Goal: Task Accomplishment & Management: Use online tool/utility

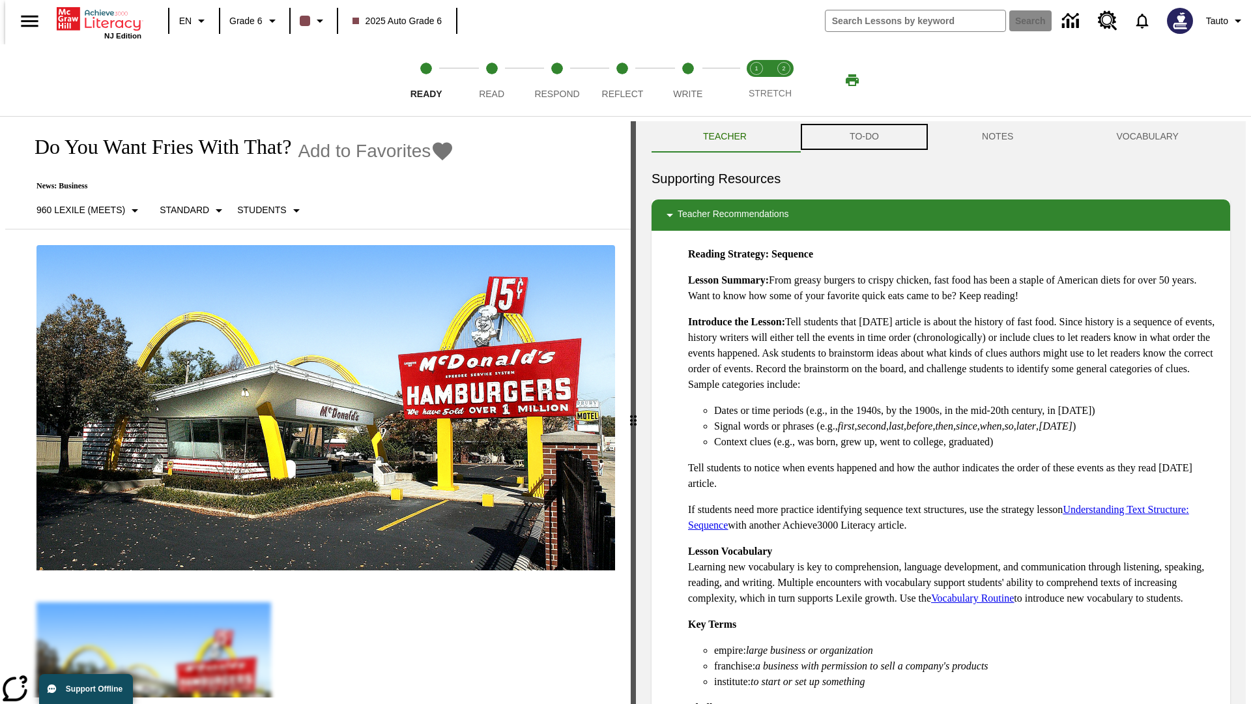
click at [864, 137] on button "TO-DO" at bounding box center [864, 136] width 132 height 31
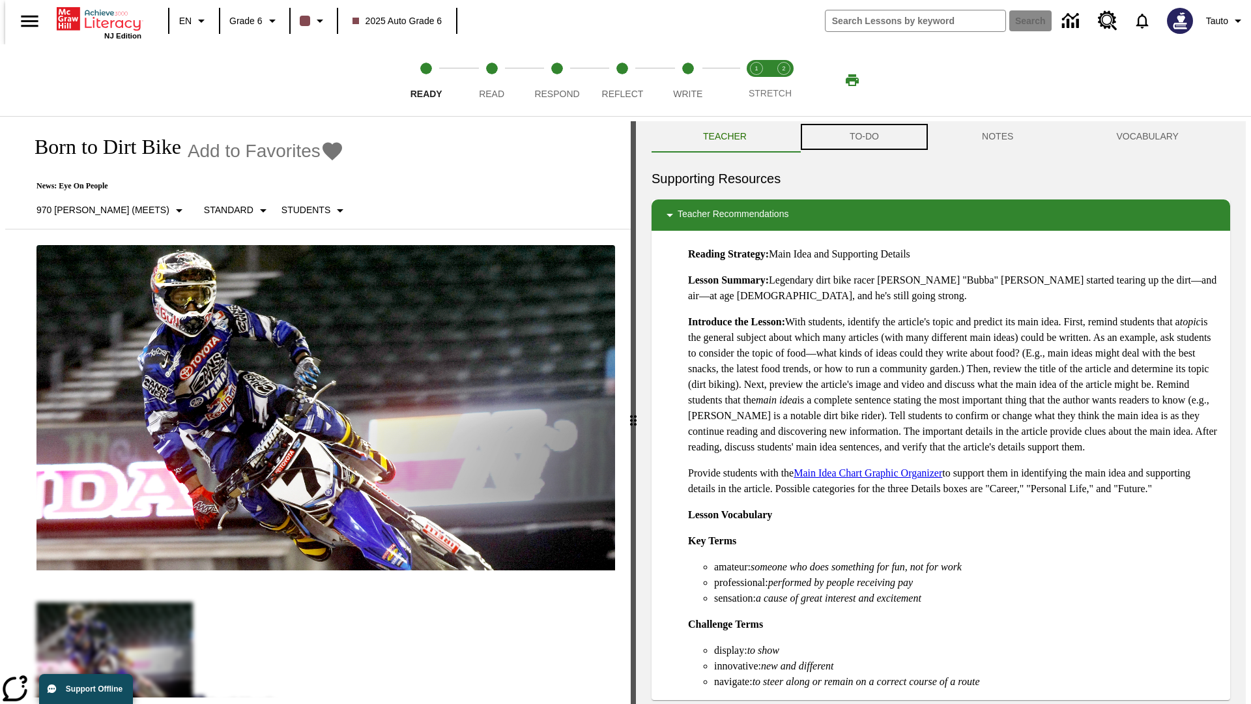
click at [864, 137] on button "TO-DO" at bounding box center [864, 136] width 132 height 31
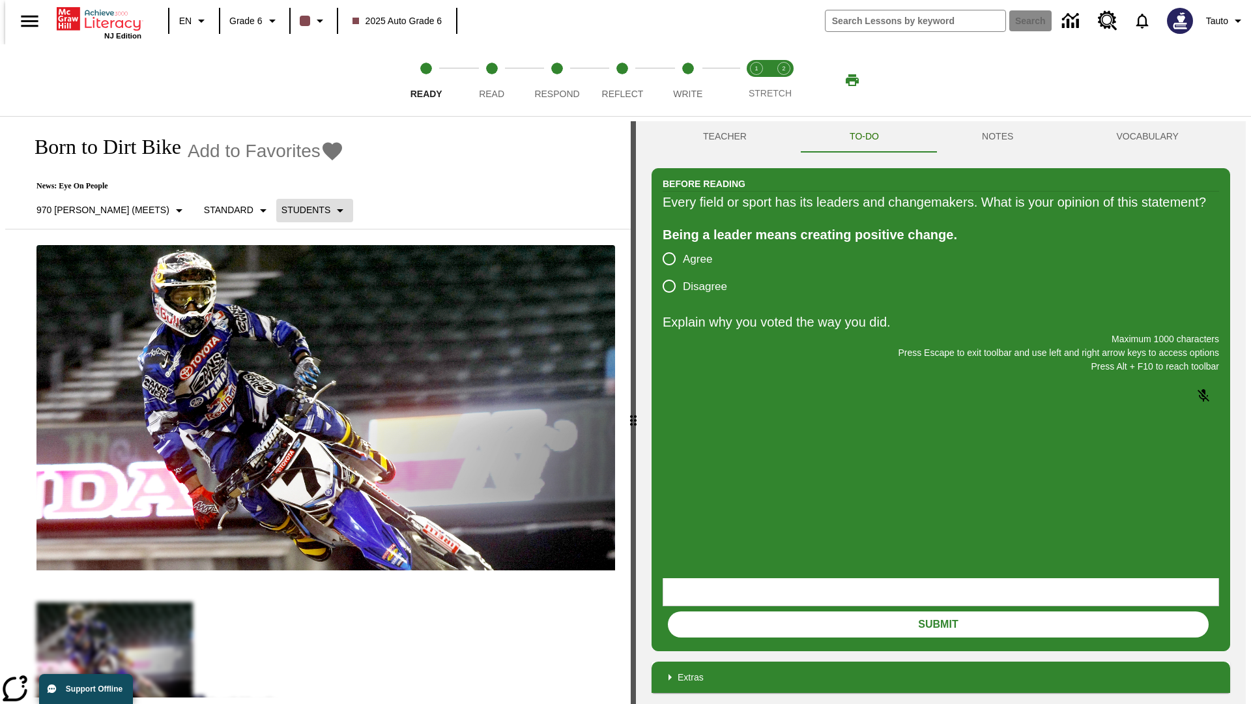
click at [282, 210] on p "Students" at bounding box center [306, 210] width 49 height 14
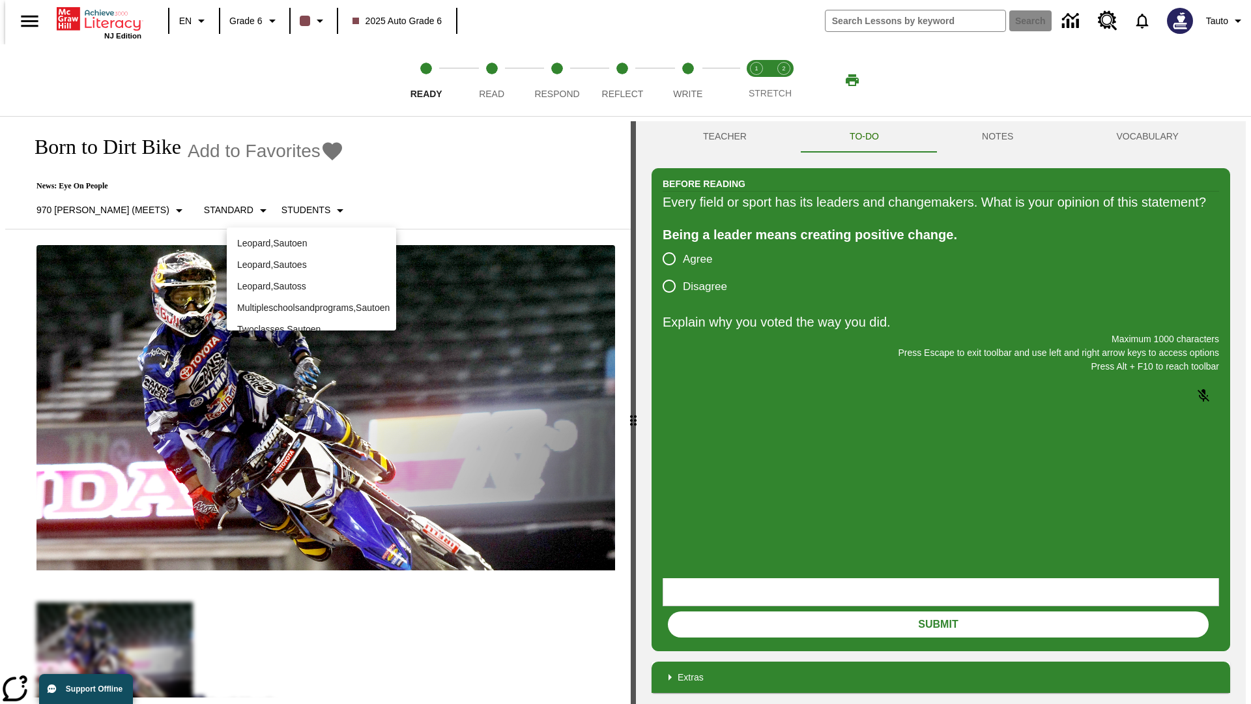
click at [312, 243] on p "Leopard , Sautoen" at bounding box center [311, 244] width 149 height 14
